Goal: Task Accomplishment & Management: Use online tool/utility

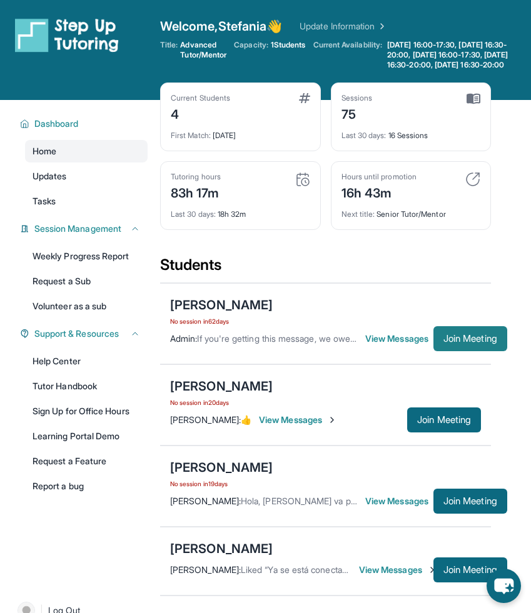
click at [458, 343] on span "Join Meeting" at bounding box center [470, 339] width 54 height 8
click at [445, 349] on button "Join Meeting" at bounding box center [470, 338] width 74 height 25
click at [454, 424] on span "Join Meeting" at bounding box center [444, 420] width 54 height 8
